Goal: Transaction & Acquisition: Purchase product/service

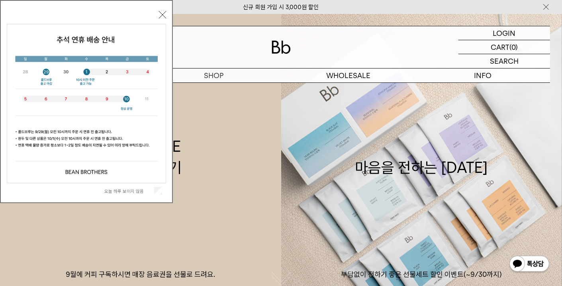
click at [128, 191] on label "오늘 하루 보이지 않음" at bounding box center [128, 191] width 48 height 6
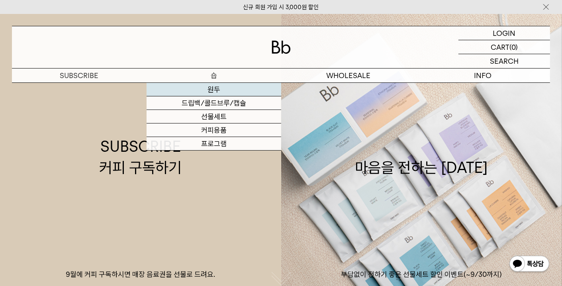
click at [214, 91] on link "원두" at bounding box center [214, 90] width 135 height 14
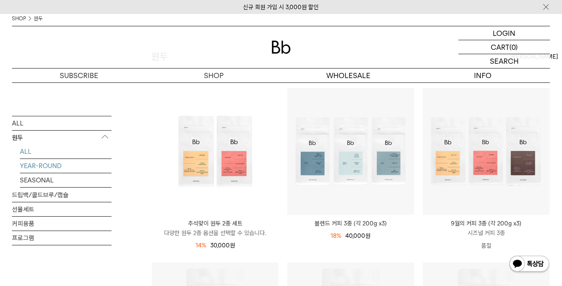
scroll to position [120, 0]
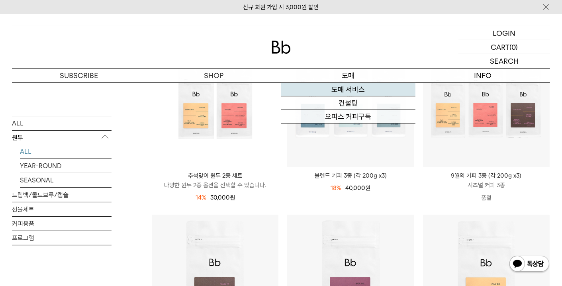
click at [339, 88] on link "도매 서비스" at bounding box center [348, 90] width 135 height 14
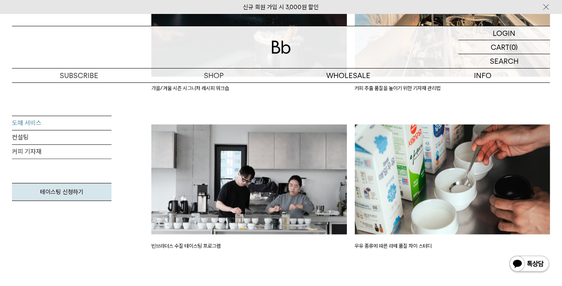
scroll to position [1674, 0]
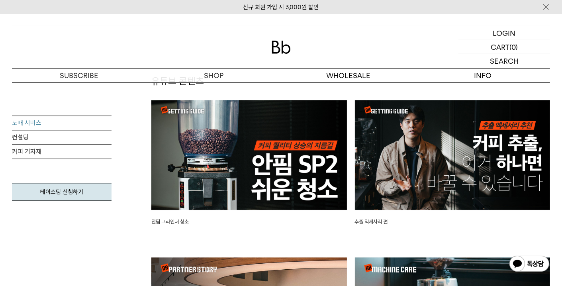
click at [78, 245] on div "도매 서비스 컨설팅 커피 기자재 테이스팅 신청하기" at bounding box center [62, 194] width 100 height 157
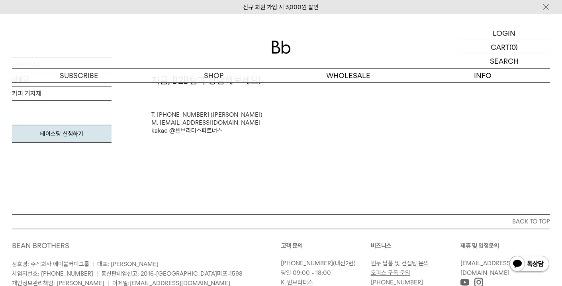
scroll to position [2232, 0]
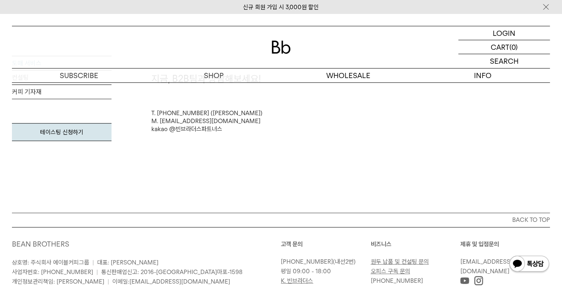
click at [413, 264] on link "원두 납품 및 컨설팅 문의" at bounding box center [400, 261] width 58 height 7
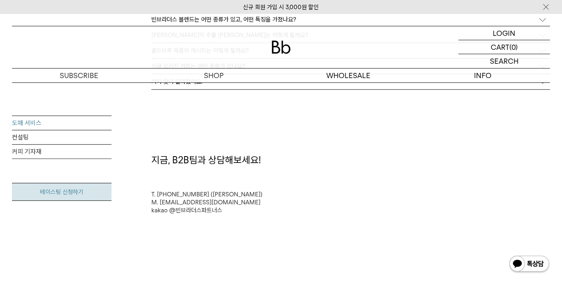
scroll to position [2112, 0]
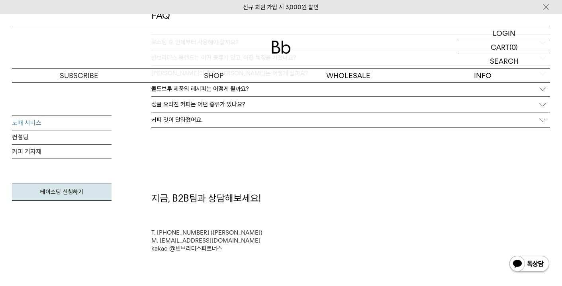
click at [35, 122] on link "도매 서비스" at bounding box center [62, 123] width 100 height 14
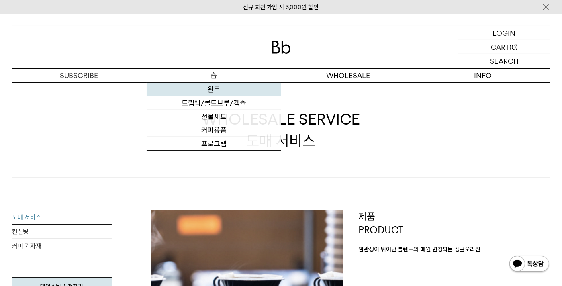
click at [210, 93] on link "원두" at bounding box center [214, 90] width 135 height 14
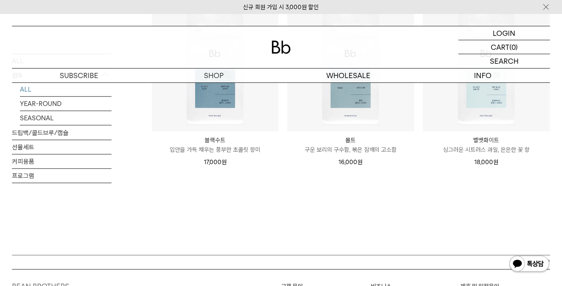
scroll to position [603, 0]
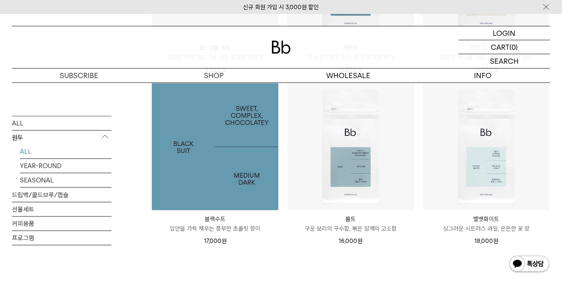
click at [204, 170] on img at bounding box center [215, 146] width 127 height 127
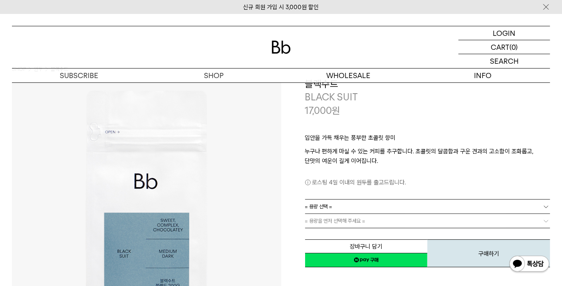
scroll to position [40, 0]
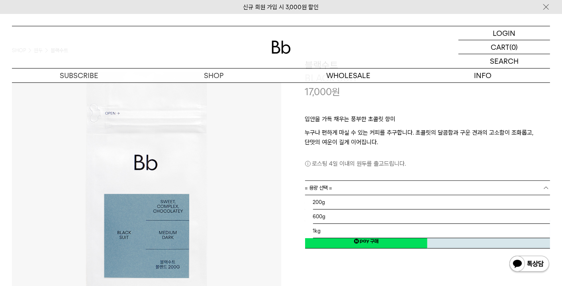
click at [333, 187] on link "= 용량 선택 =" at bounding box center [427, 188] width 245 height 14
click at [332, 226] on li "1kg" at bounding box center [432, 231] width 238 height 14
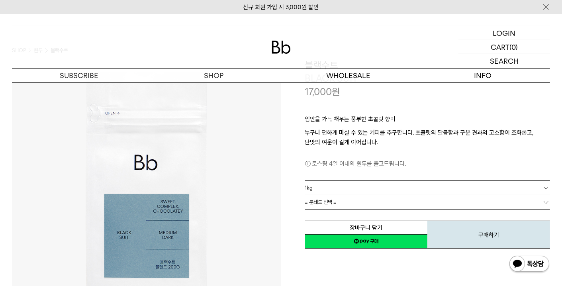
click at [343, 200] on link "= 분쇄도 선택 =" at bounding box center [427, 202] width 245 height 14
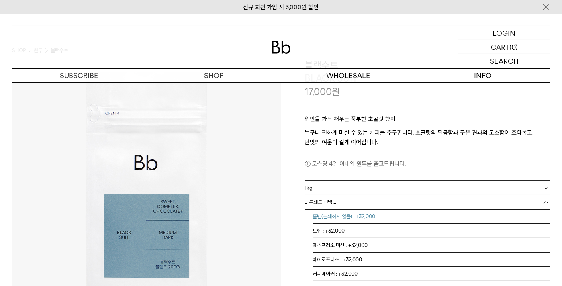
click at [340, 216] on li "홀빈(분쇄하지 않음) : +32,000" at bounding box center [432, 217] width 238 height 14
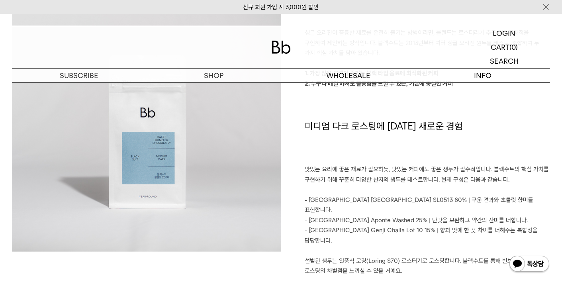
scroll to position [717, 0]
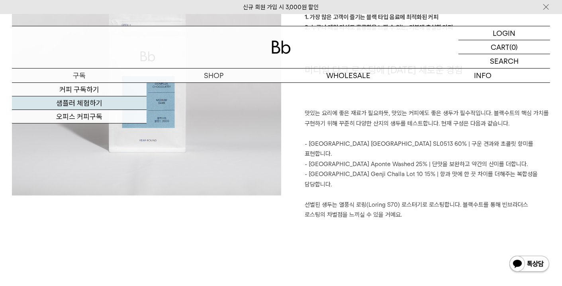
click at [77, 102] on link "샘플러 체험하기" at bounding box center [79, 103] width 135 height 14
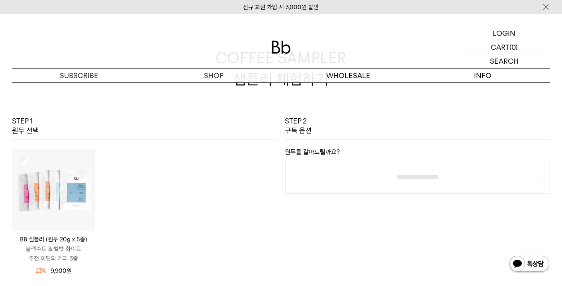
scroll to position [159, 0]
